Goal: Information Seeking & Learning: Learn about a topic

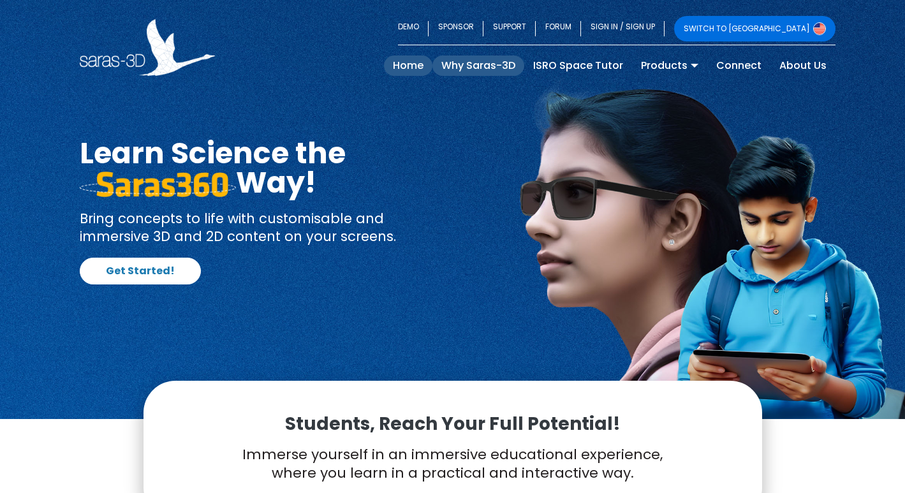
click at [524, 61] on link "Why Saras-3D" at bounding box center [478, 65] width 92 height 20
click at [806, 24] on link "SWITCH TO [GEOGRAPHIC_DATA]" at bounding box center [754, 29] width 161 height 26
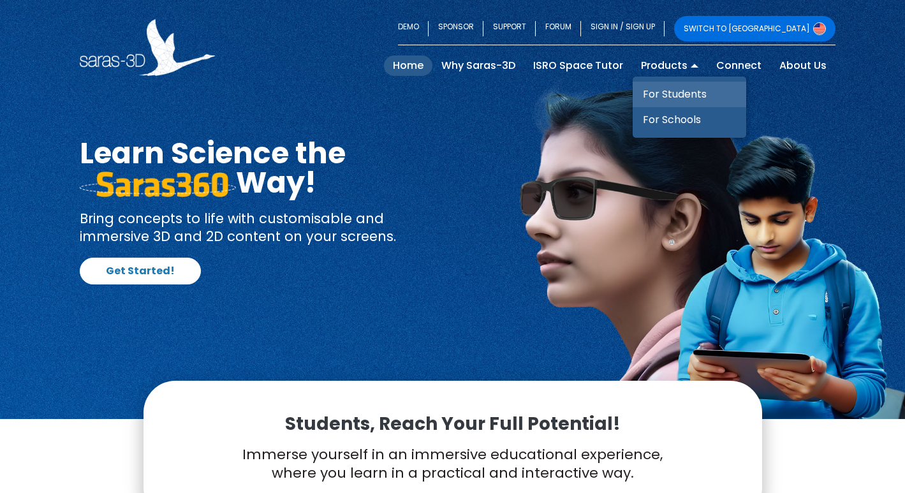
click at [695, 98] on link "For Students" at bounding box center [690, 95] width 114 height 26
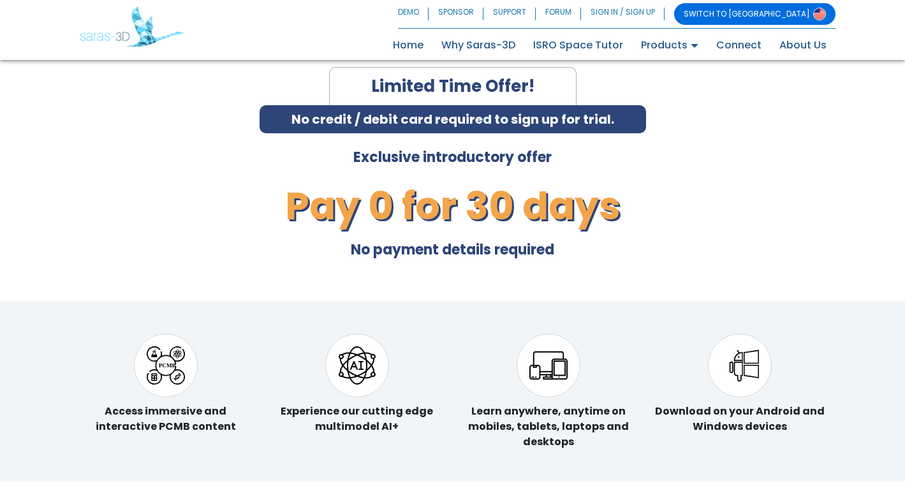
scroll to position [2928, 0]
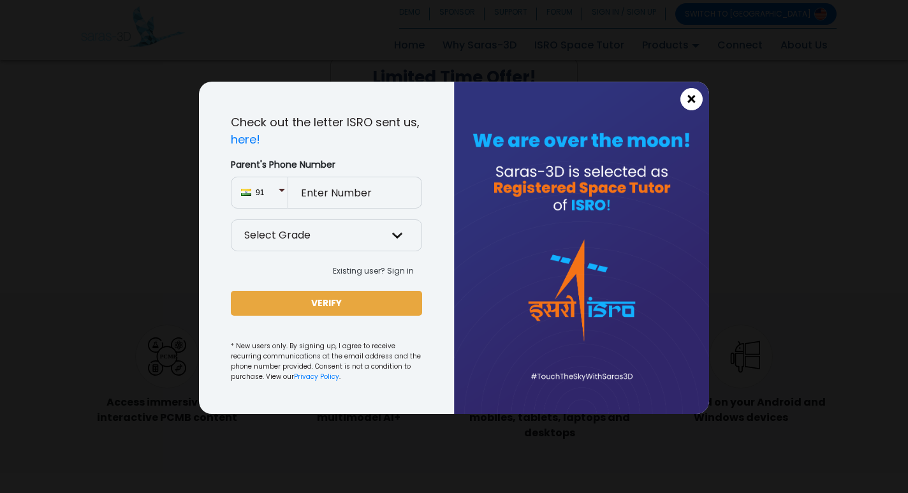
click at [689, 100] on span "×" at bounding box center [691, 99] width 11 height 17
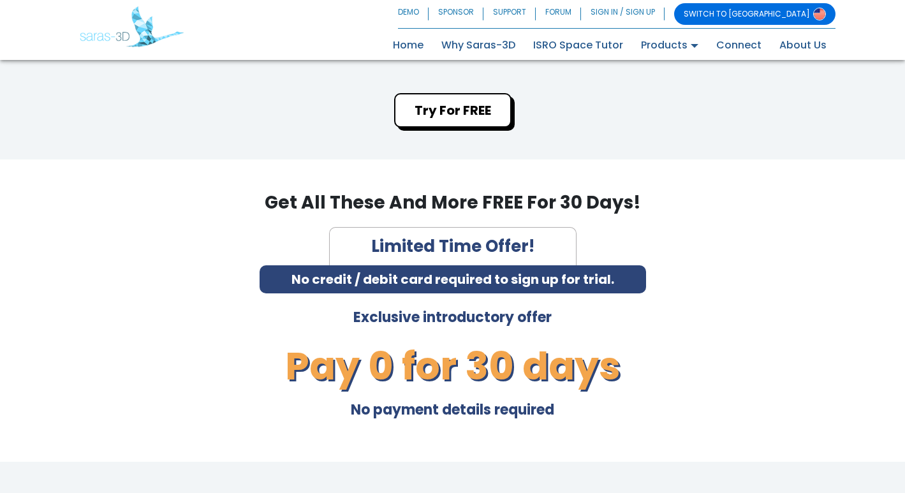
scroll to position [2439, 0]
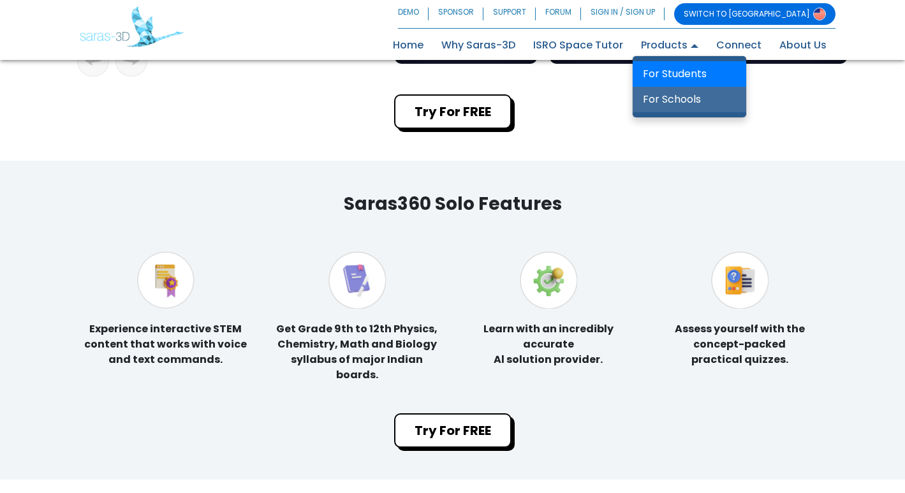
click at [676, 112] on link "For Schools" at bounding box center [690, 100] width 114 height 26
click at [665, 111] on link "For Schools" at bounding box center [690, 100] width 114 height 26
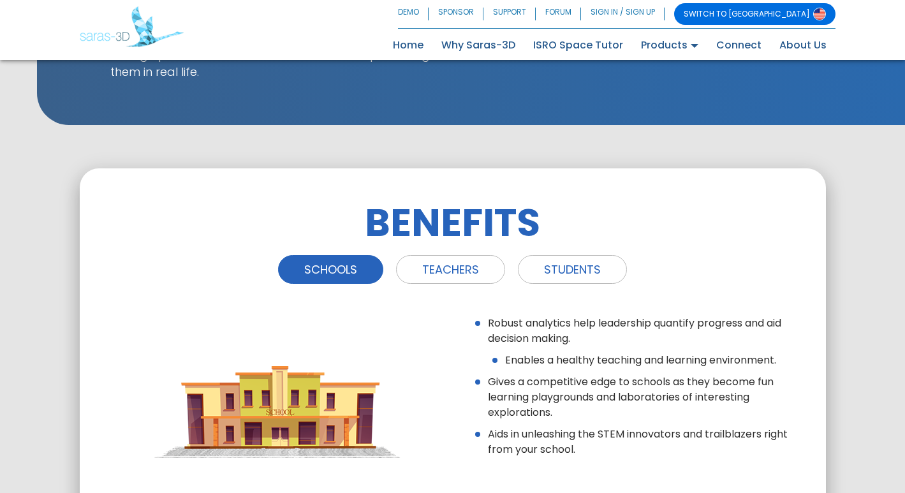
scroll to position [1366, 0]
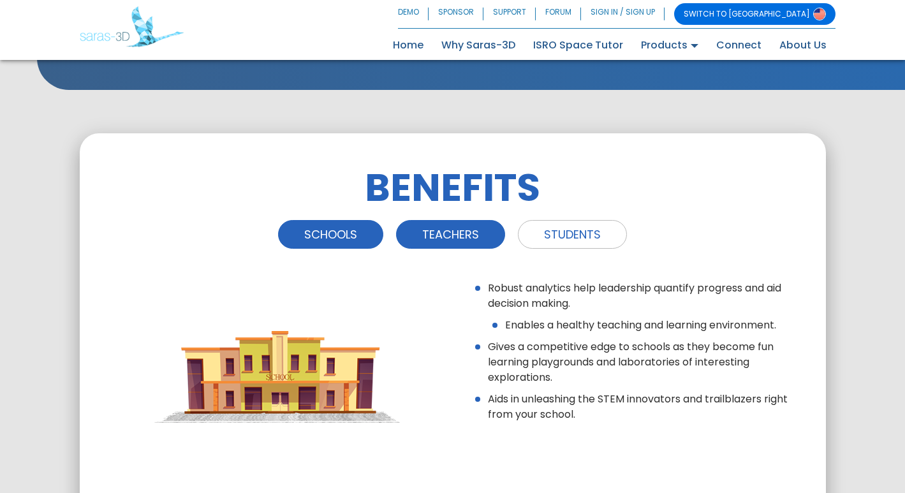
click at [467, 220] on link "TEACHERS" at bounding box center [450, 234] width 109 height 29
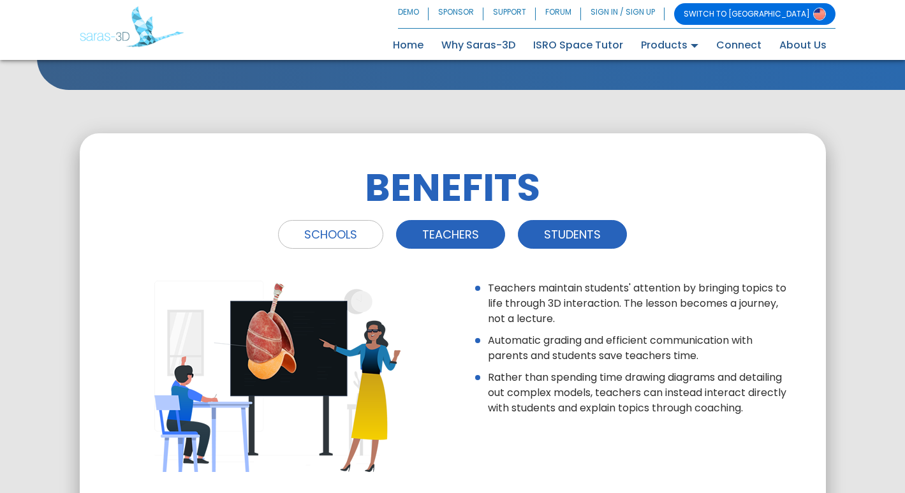
click at [586, 220] on link "STUDENTS" at bounding box center [572, 234] width 109 height 29
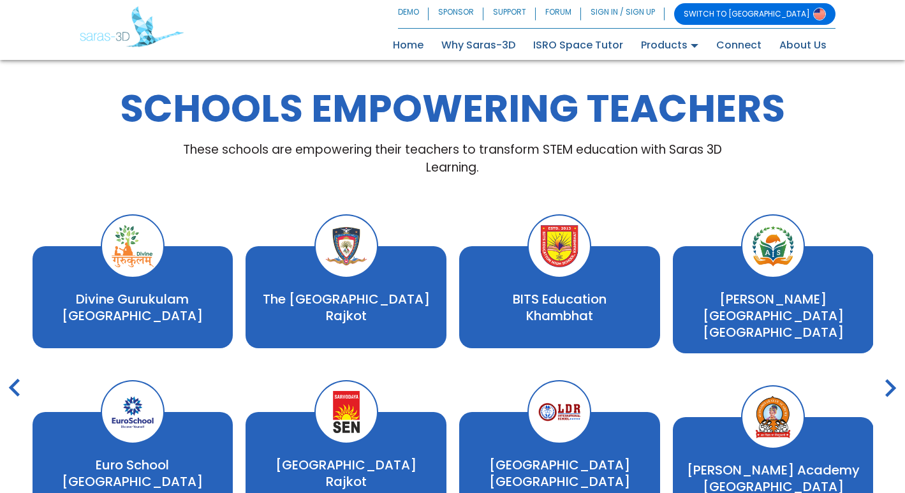
scroll to position [2085, 0]
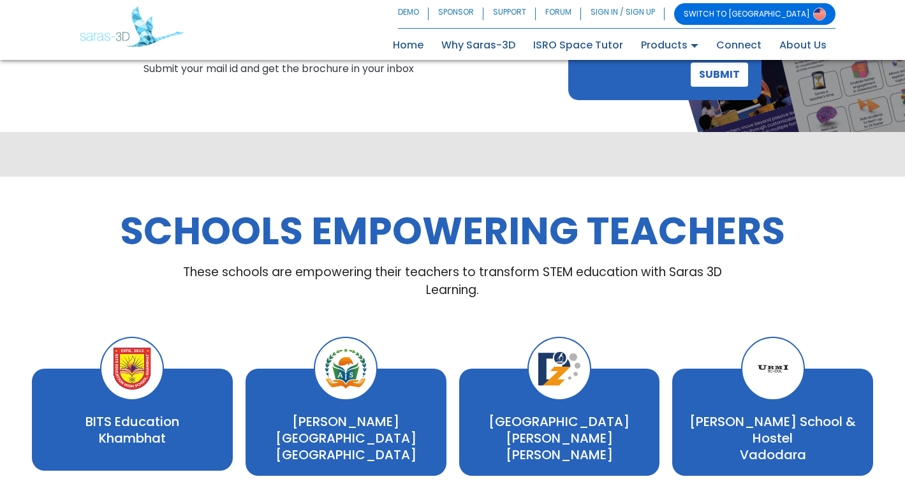
scroll to position [1944, 0]
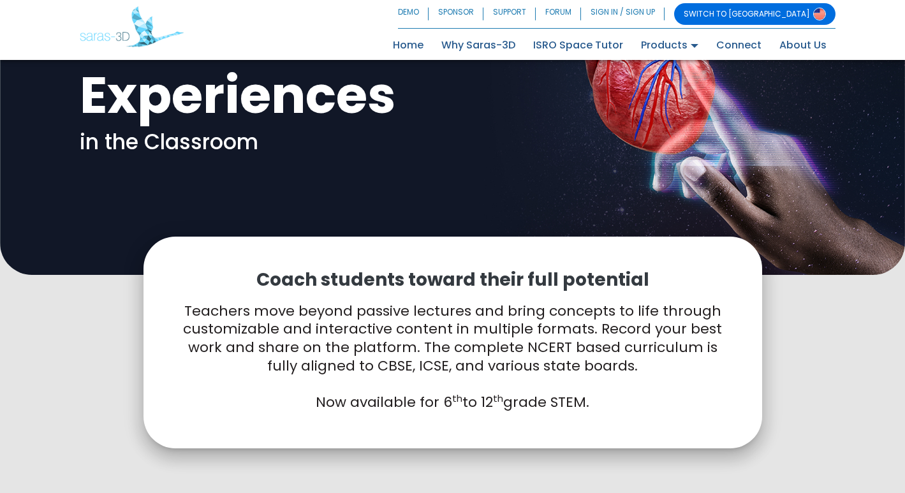
scroll to position [0, 0]
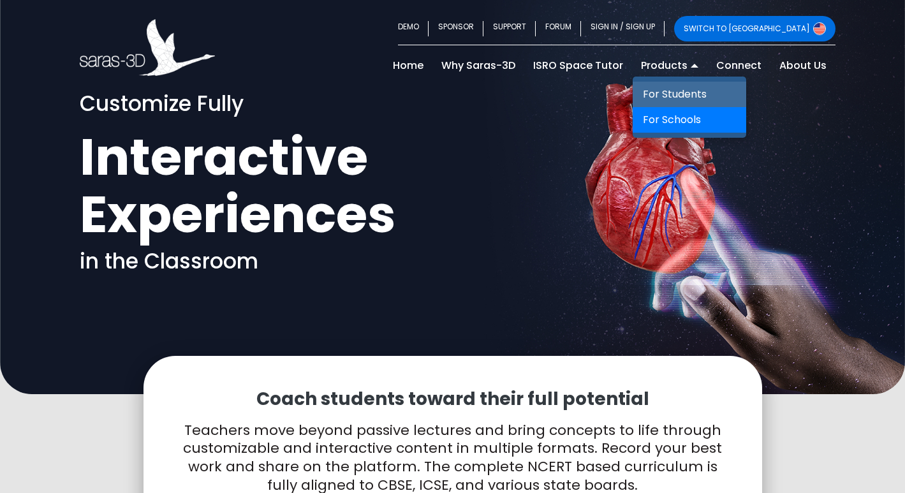
click at [697, 83] on link "For Students" at bounding box center [690, 95] width 114 height 26
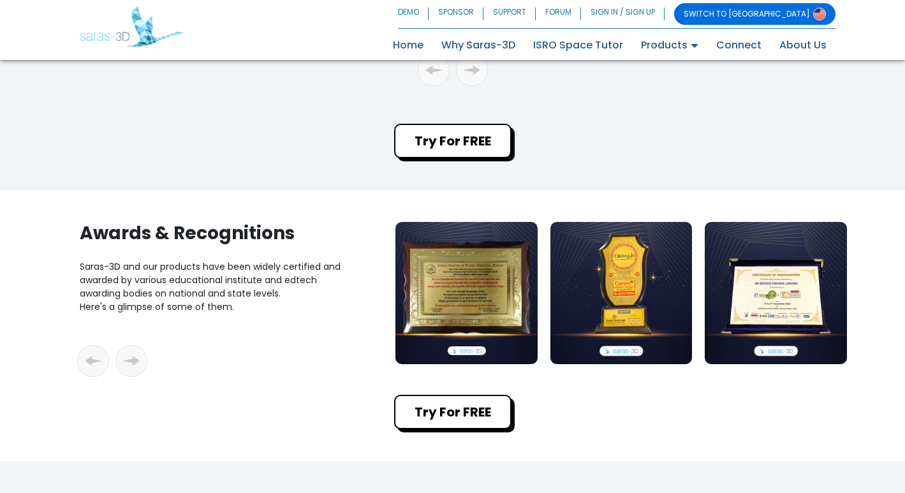
scroll to position [2066, 0]
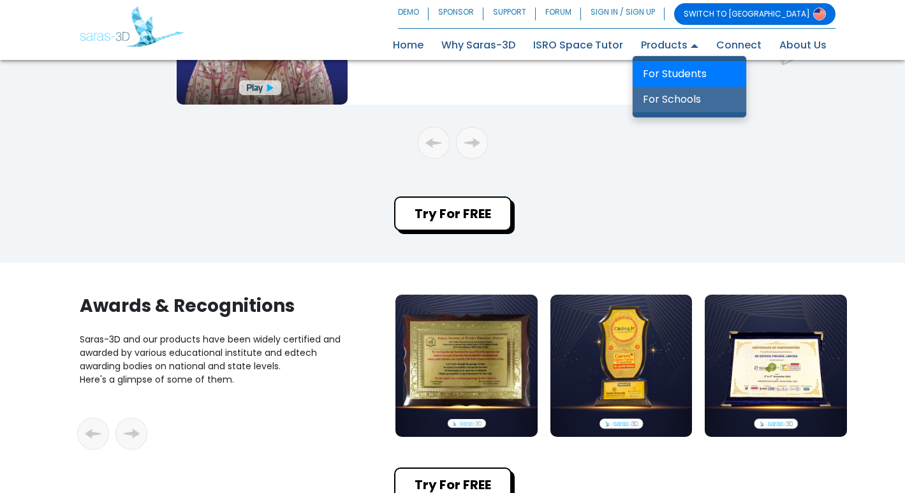
click at [673, 100] on link "For Schools" at bounding box center [690, 100] width 114 height 26
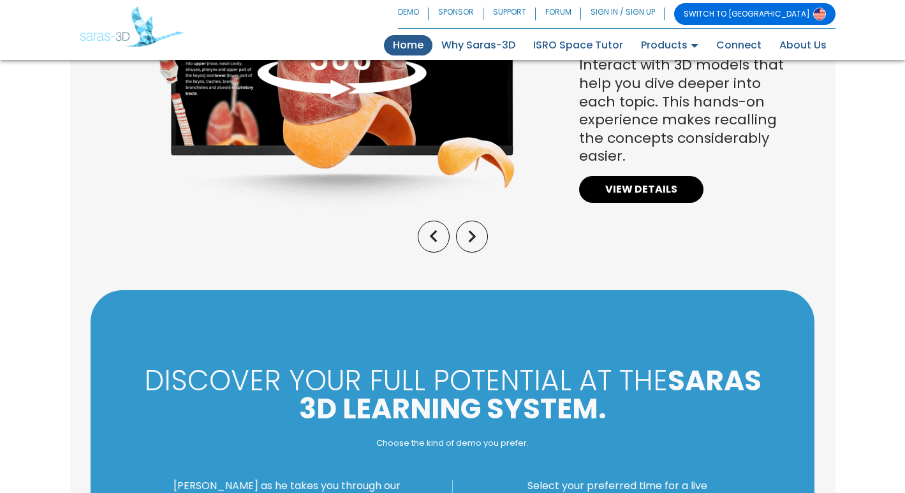
scroll to position [1164, 0]
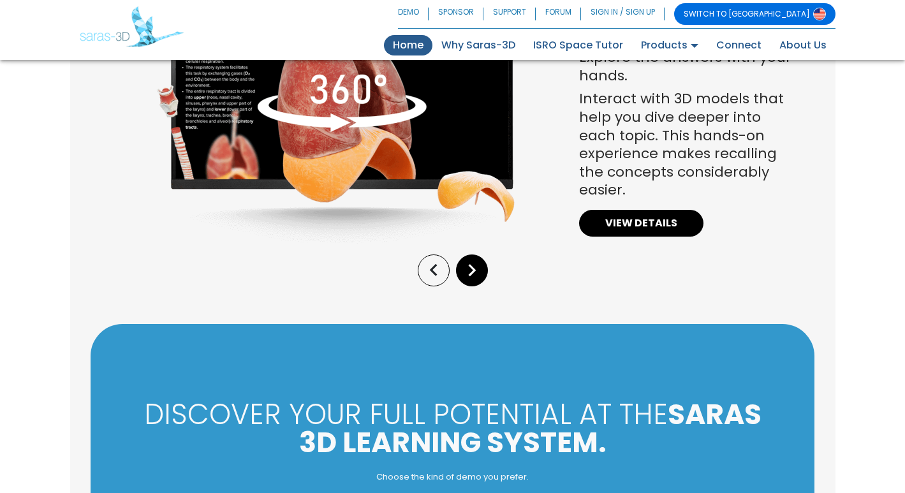
click at [468, 272] on span "keyboard_arrow_right" at bounding box center [472, 279] width 24 height 15
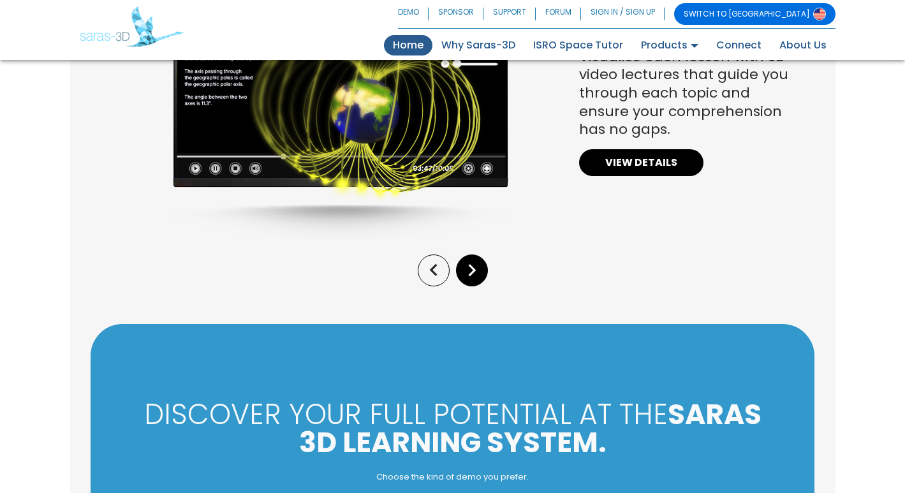
click at [468, 272] on span "keyboard_arrow_right" at bounding box center [472, 279] width 24 height 15
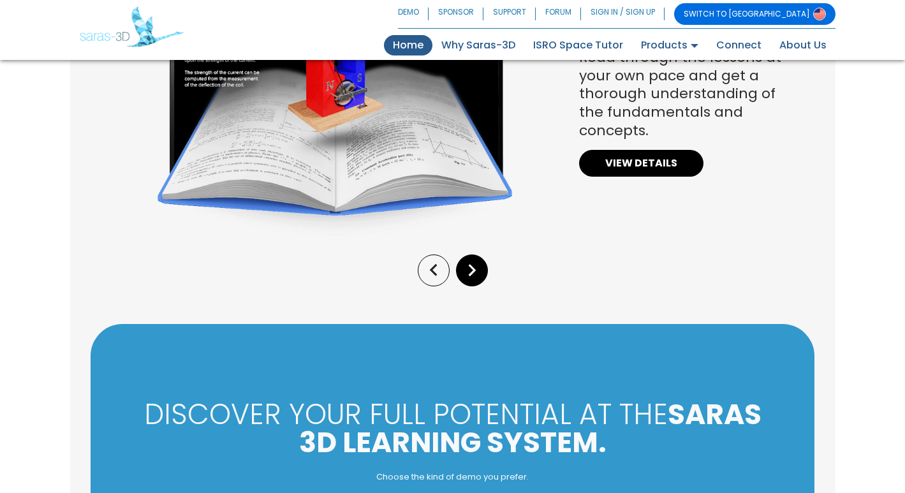
click at [468, 272] on span "keyboard_arrow_right" at bounding box center [472, 279] width 24 height 15
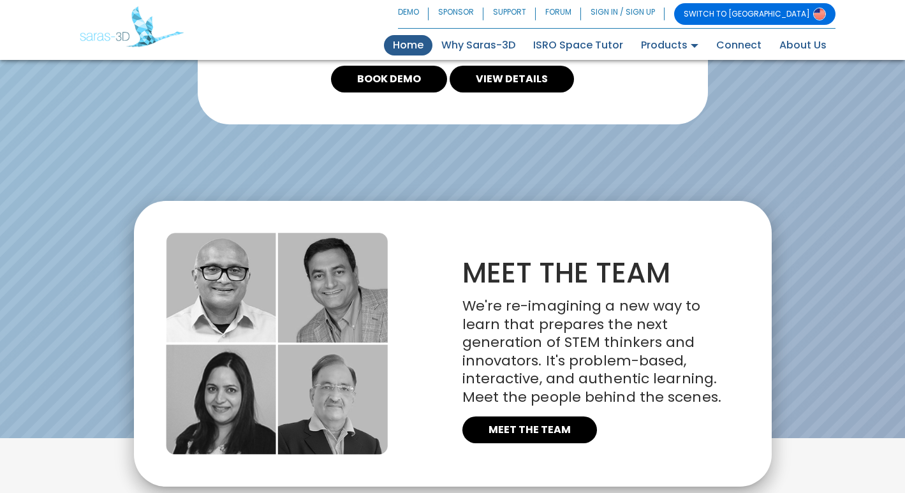
scroll to position [2560, 0]
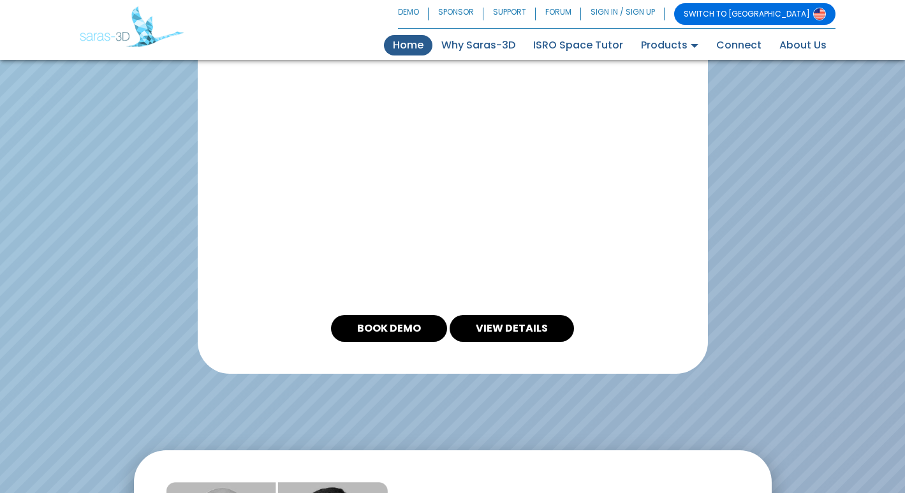
click at [801, 56] on nav "SWITCH TO USA DEMO SPONSOR SUPPORT FORUM SIGN IN / SIGN UP SWITCH TO USA Home (…" at bounding box center [452, 30] width 905 height 60
click at [804, 45] on link "About Us" at bounding box center [802, 45] width 65 height 20
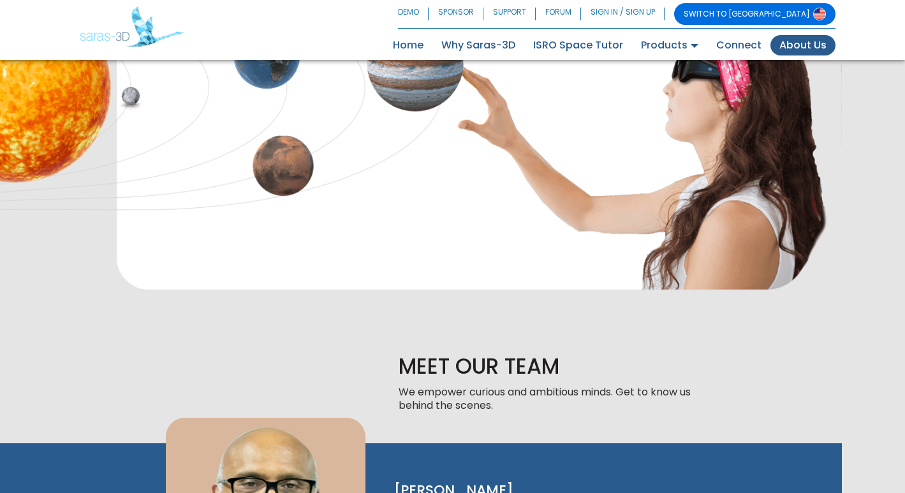
scroll to position [641, 0]
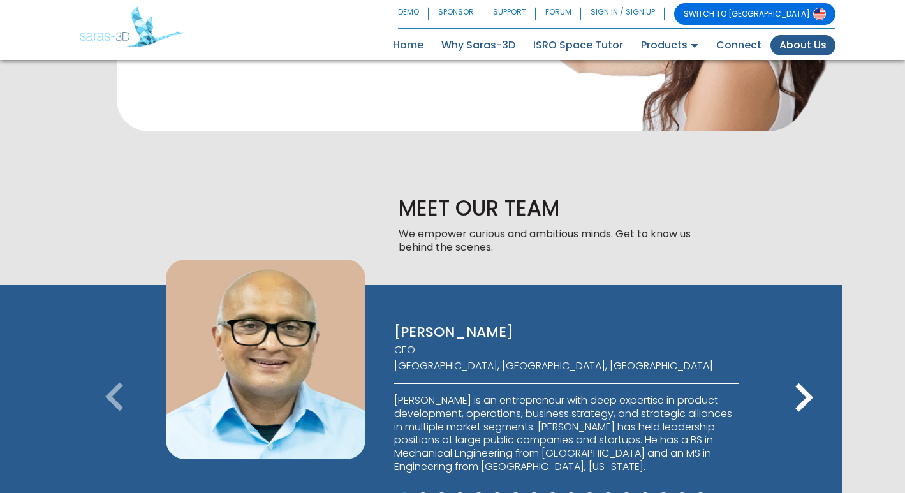
click at [808, 369] on icon "keyboard_arrow_right" at bounding box center [803, 397] width 57 height 57
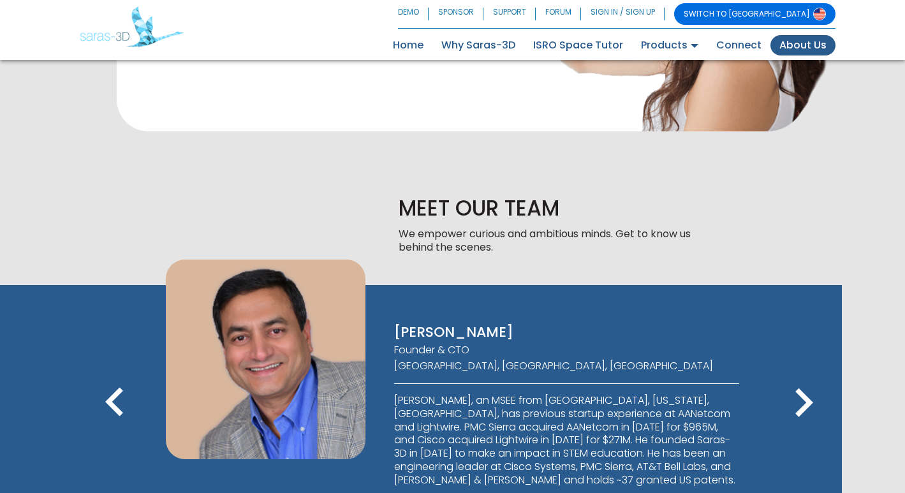
click at [808, 374] on icon "keyboard_arrow_right" at bounding box center [803, 402] width 57 height 57
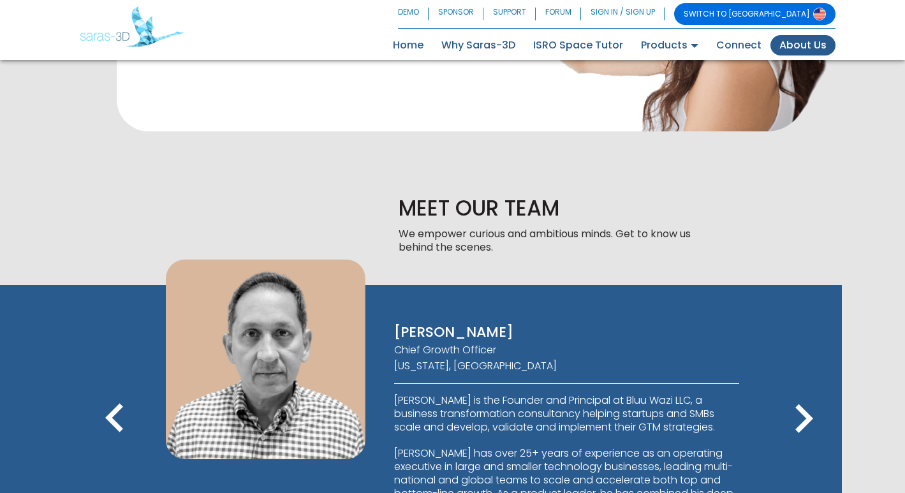
click at [808, 390] on icon "keyboard_arrow_right" at bounding box center [803, 418] width 57 height 57
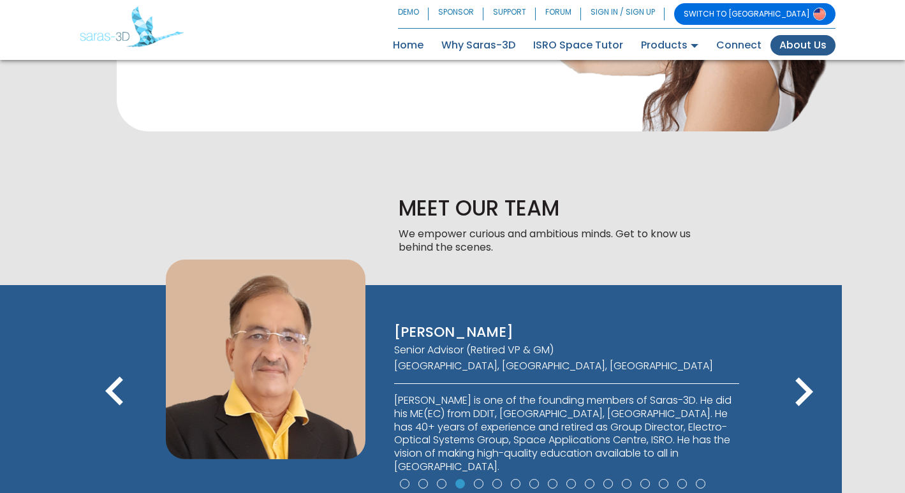
click at [808, 364] on icon "keyboard_arrow_right" at bounding box center [803, 392] width 57 height 57
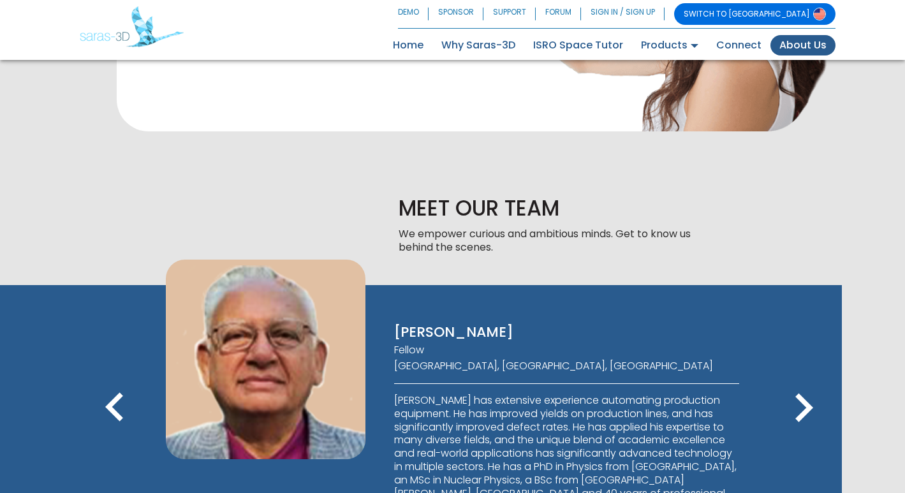
click at [808, 380] on icon "keyboard_arrow_right" at bounding box center [803, 408] width 57 height 57
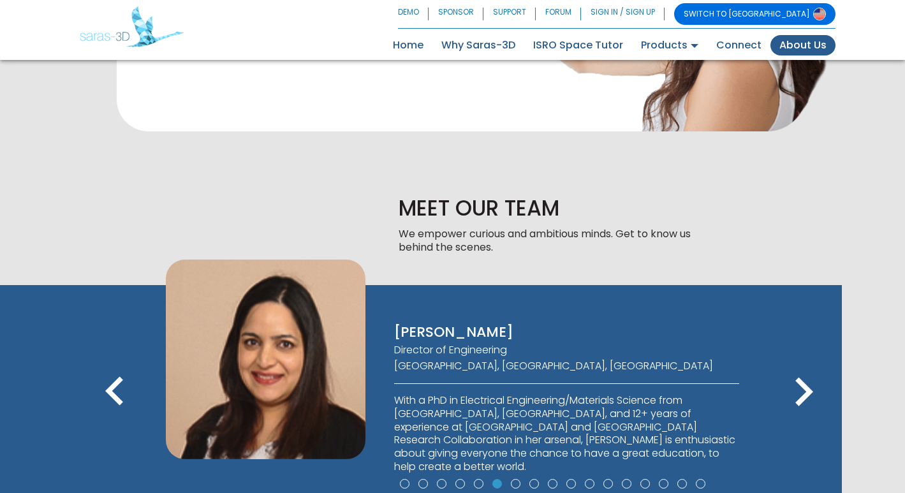
click at [808, 364] on icon "keyboard_arrow_right" at bounding box center [803, 392] width 57 height 57
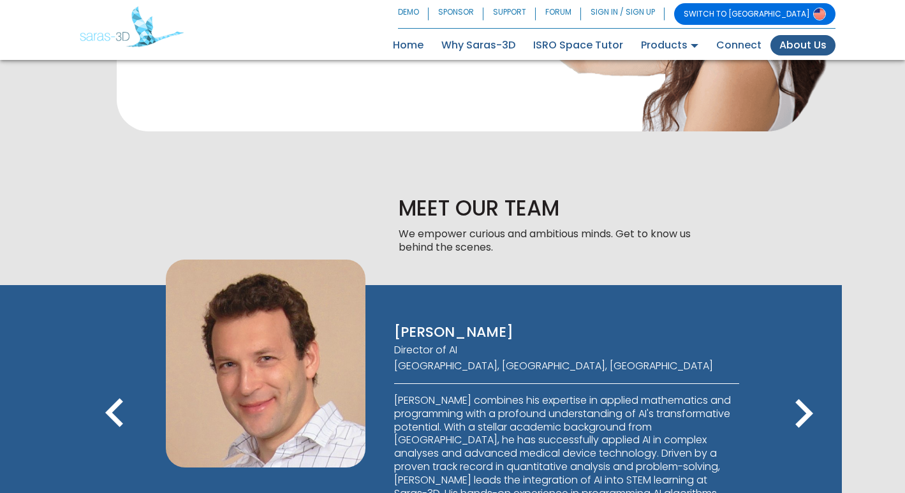
click at [808, 385] on icon "keyboard_arrow_right" at bounding box center [803, 413] width 57 height 57
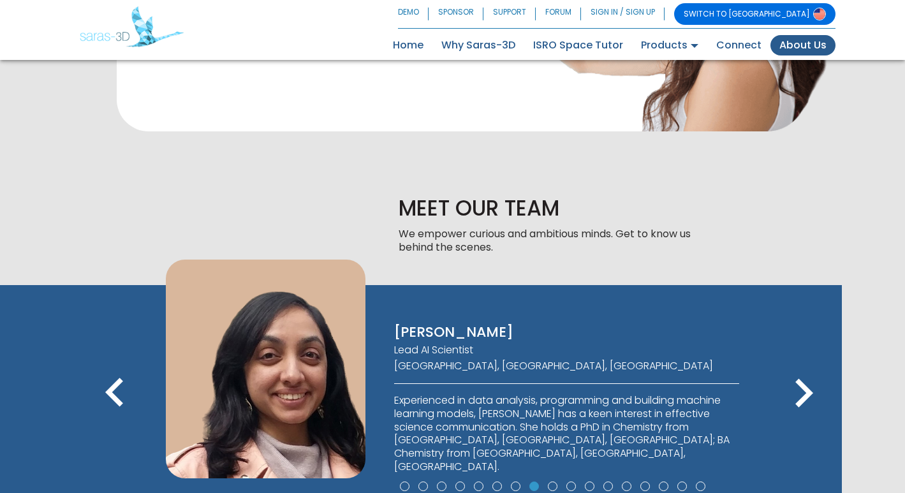
click at [808, 365] on icon "keyboard_arrow_right" at bounding box center [803, 393] width 57 height 57
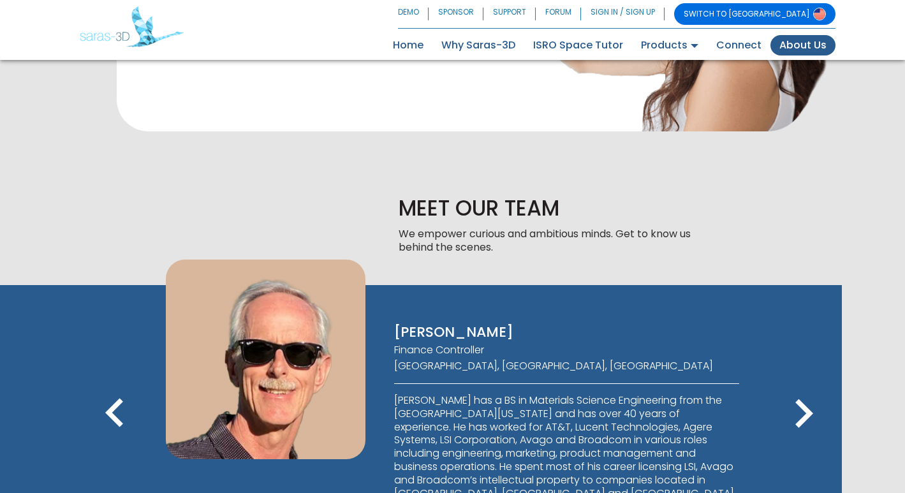
click at [808, 385] on icon "keyboard_arrow_right" at bounding box center [803, 413] width 57 height 57
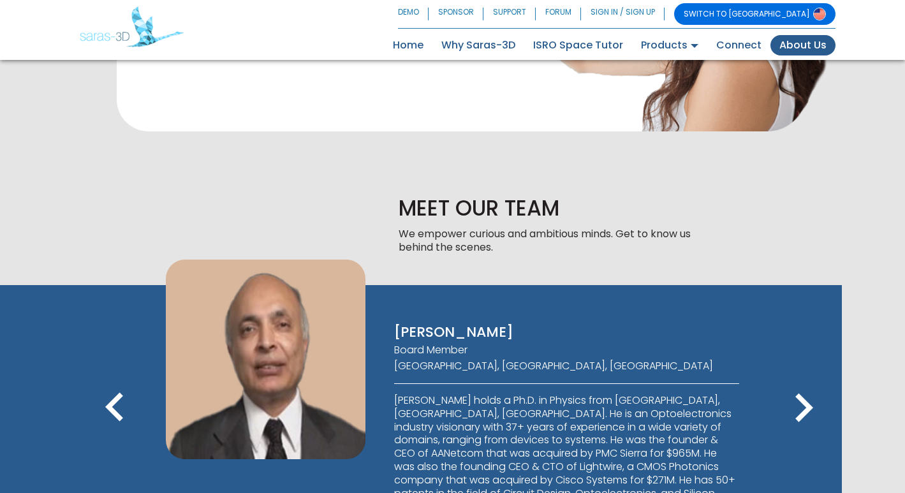
click at [808, 380] on icon "keyboard_arrow_right" at bounding box center [803, 408] width 57 height 57
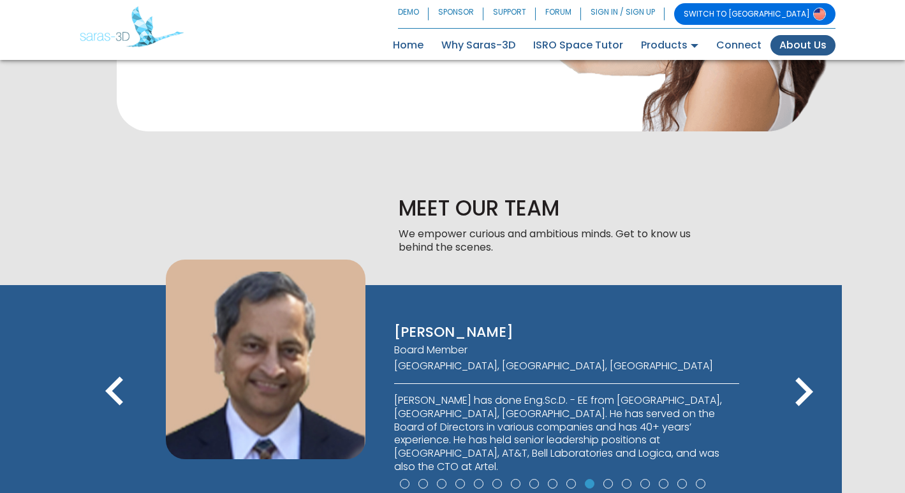
click at [808, 364] on icon "keyboard_arrow_right" at bounding box center [803, 392] width 57 height 57
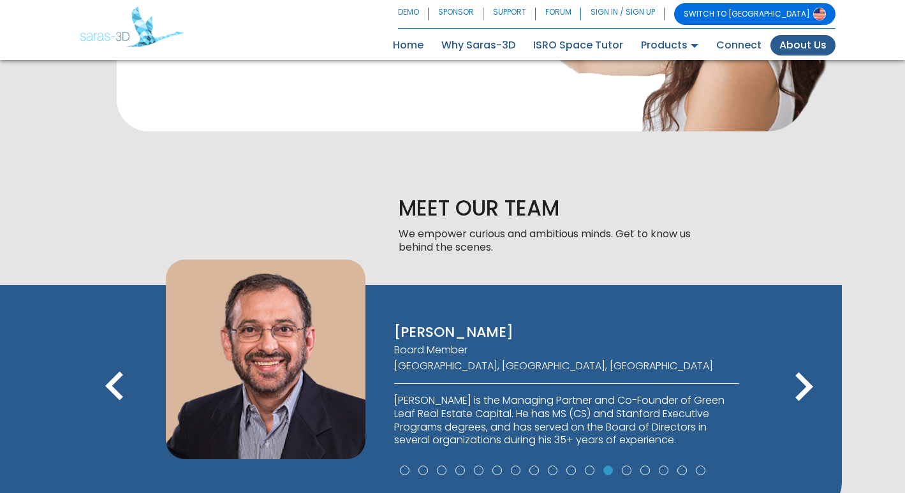
click at [808, 358] on icon "keyboard_arrow_right" at bounding box center [803, 386] width 57 height 57
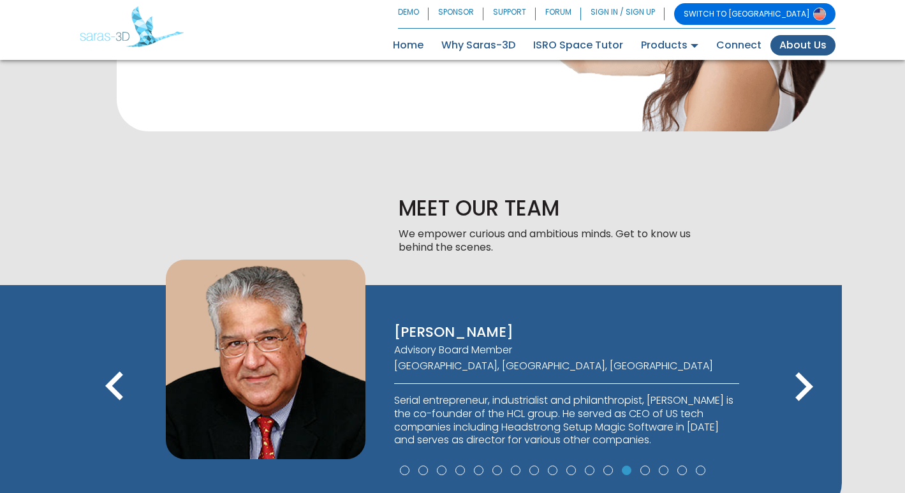
click at [808, 358] on icon "keyboard_arrow_right" at bounding box center [803, 386] width 57 height 57
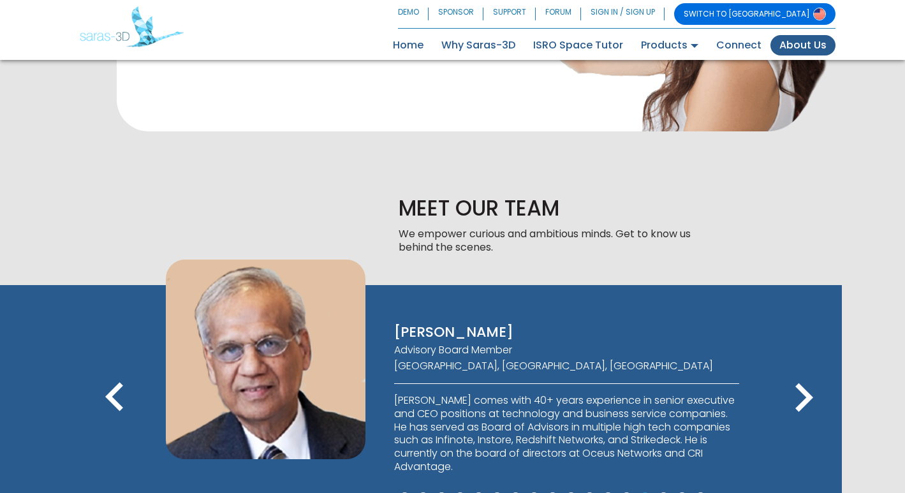
click at [808, 369] on icon "keyboard_arrow_right" at bounding box center [803, 397] width 57 height 57
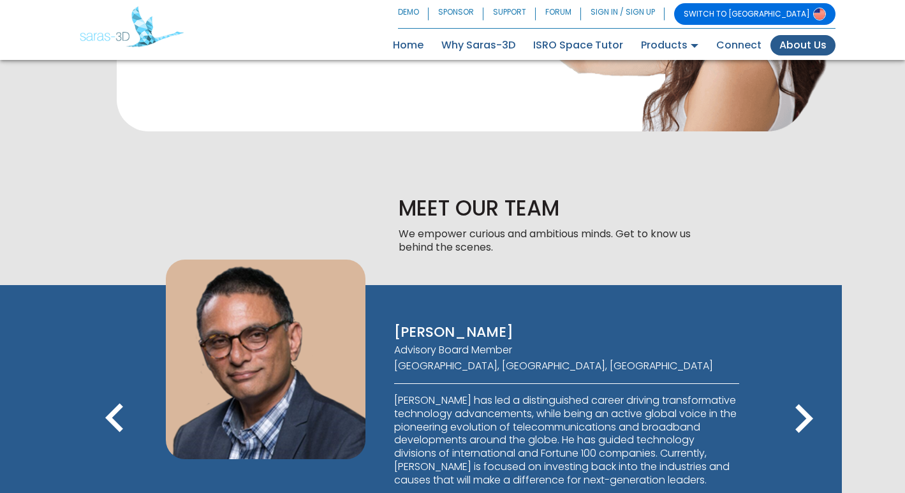
click at [808, 390] on icon "keyboard_arrow_right" at bounding box center [803, 418] width 57 height 57
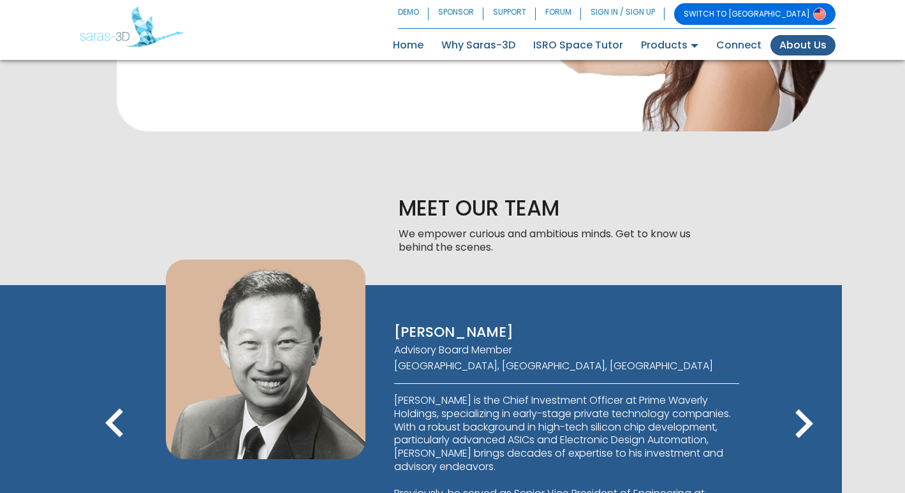
click at [808, 311] on div "[PERSON_NAME] CEO [GEOGRAPHIC_DATA], [GEOGRAPHIC_DATA], [GEOGRAPHIC_DATA] [PERS…" at bounding box center [421, 446] width 842 height 323
click at [809, 395] on icon "keyboard_arrow_right" at bounding box center [803, 423] width 57 height 57
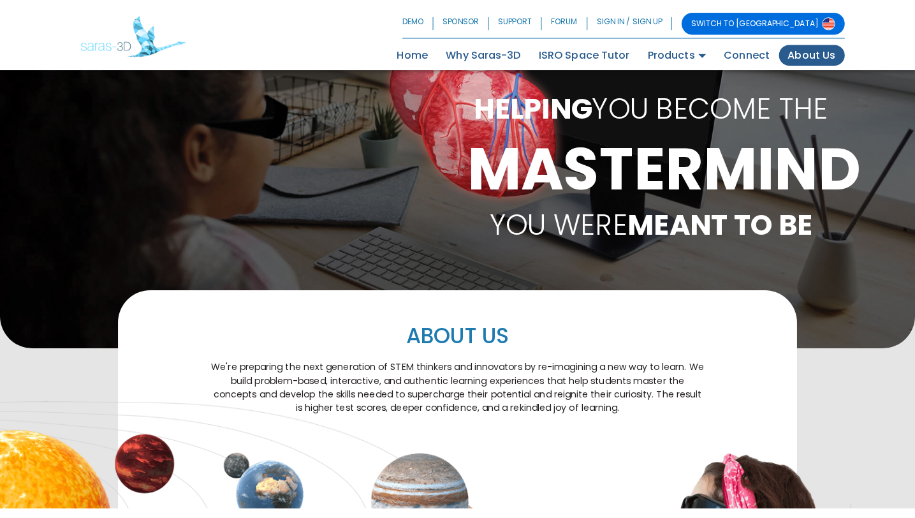
scroll to position [0, 0]
